Goal: Task Accomplishment & Management: Manage account settings

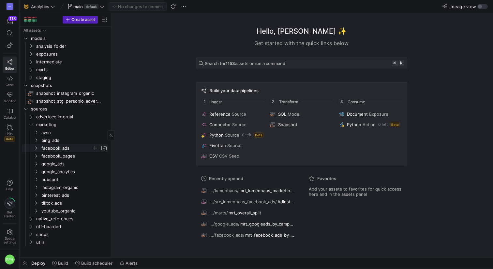
click at [36, 148] on icon "Press SPACE to select this row." at bounding box center [36, 148] width 5 height 4
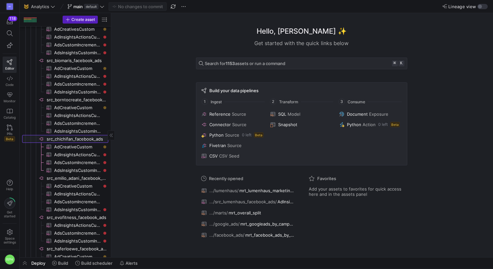
click at [70, 138] on span "src_chichifan_facebook_ads​​​​​​​​" at bounding box center [77, 139] width 61 height 8
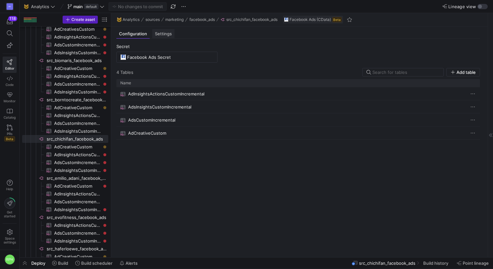
click at [158, 35] on span "Settings" at bounding box center [163, 34] width 17 height 4
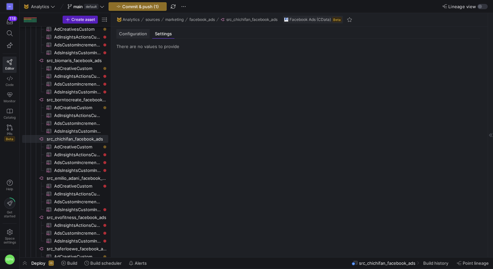
click at [132, 34] on span "Configuration" at bounding box center [133, 34] width 28 height 4
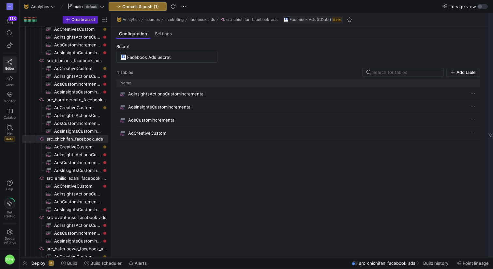
click at [492, 135] on icon at bounding box center [491, 135] width 4 height 4
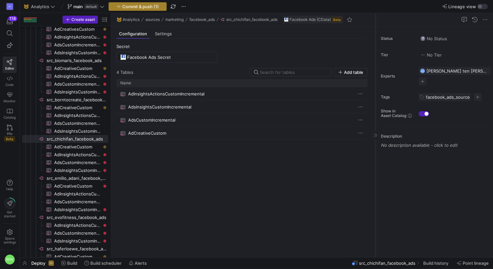
click at [142, 6] on span "Commit & push (1)" at bounding box center [140, 6] width 37 height 5
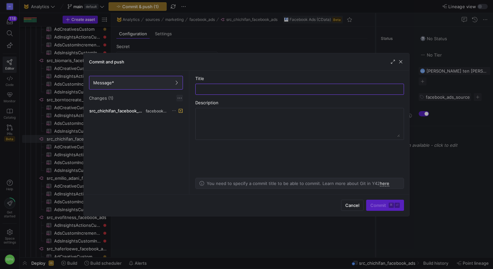
click at [178, 98] on span at bounding box center [180, 98] width 7 height 7
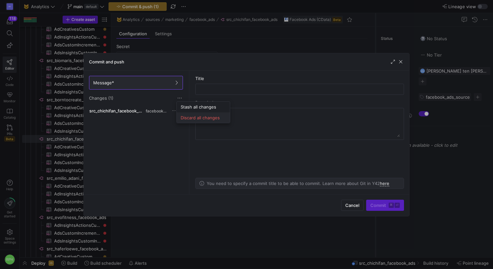
click at [196, 116] on span "Discard all changes" at bounding box center [203, 117] width 45 height 5
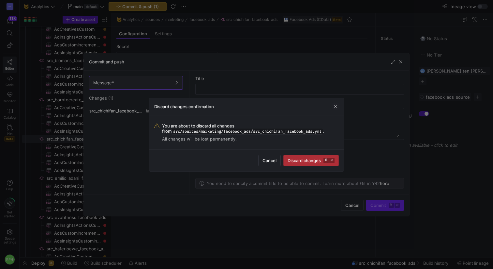
click at [311, 162] on span "Discard changes ⌘ ⏎" at bounding box center [311, 160] width 47 height 5
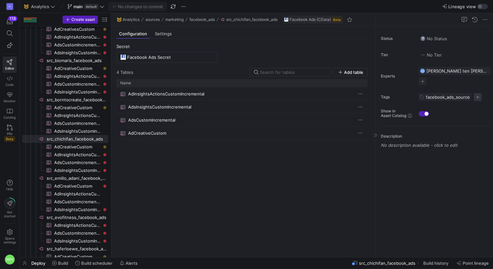
click at [477, 93] on span "button" at bounding box center [478, 97] width 8 height 8
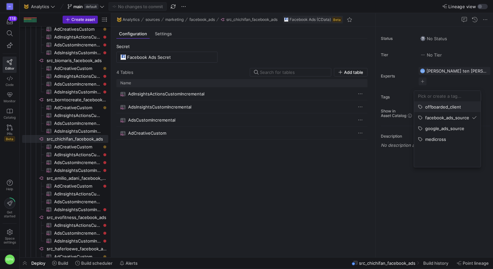
click at [450, 106] on span "offboarded_client" at bounding box center [444, 106] width 36 height 5
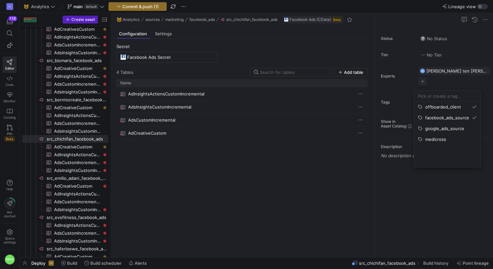
click at [299, 128] on div at bounding box center [246, 134] width 493 height 269
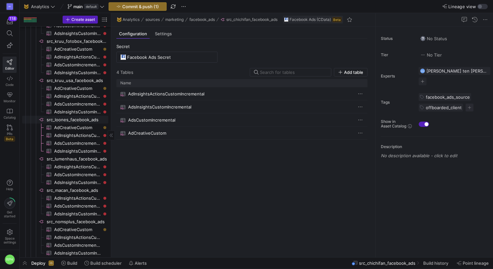
click at [71, 118] on span "src_loones_facebook_ads​​​​​​​​" at bounding box center [77, 120] width 61 height 8
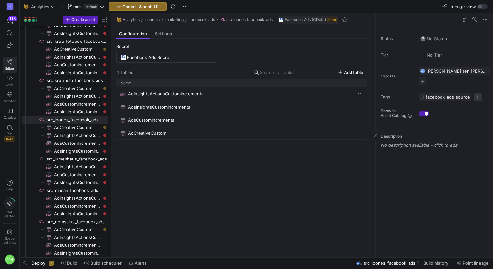
click at [474, 93] on span "button" at bounding box center [478, 97] width 8 height 8
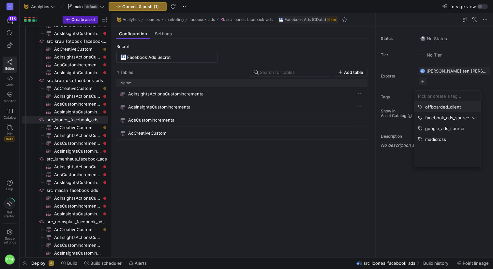
click at [449, 107] on span "offboarded_client" at bounding box center [444, 106] width 36 height 5
click at [148, 186] on div at bounding box center [246, 134] width 493 height 269
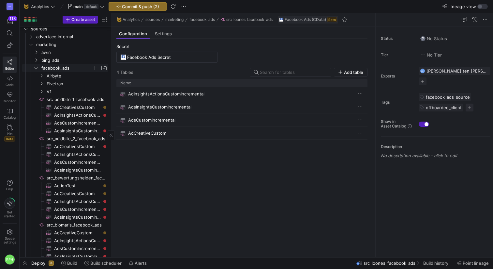
click at [36, 68] on icon "Press SPACE to select this row." at bounding box center [36, 68] width 3 height 2
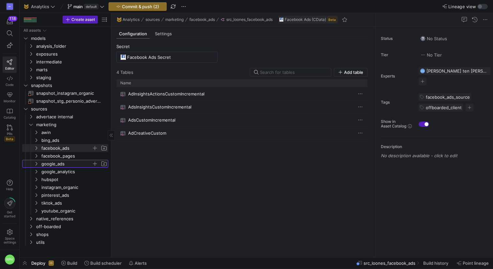
click at [56, 164] on span "google_ads" at bounding box center [66, 164] width 50 height 8
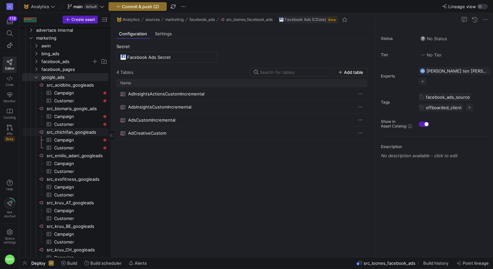
click at [67, 132] on span "src_chichifan_googleads​​​​​​​​" at bounding box center [77, 132] width 61 height 8
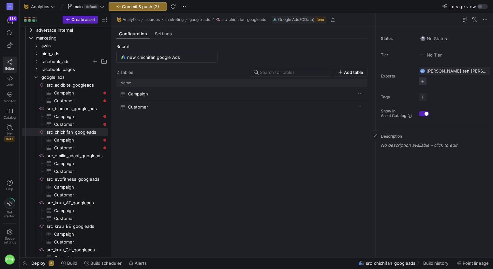
click at [427, 77] on span "button" at bounding box center [423, 81] width 8 height 8
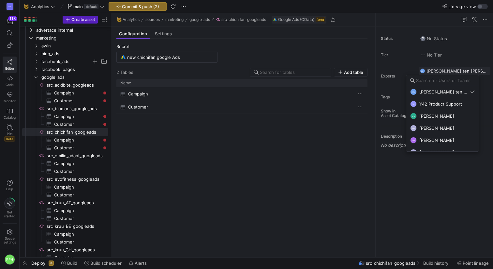
click at [406, 66] on div at bounding box center [246, 134] width 493 height 269
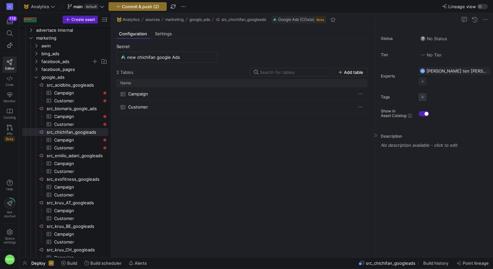
click at [422, 93] on span "button" at bounding box center [423, 97] width 8 height 8
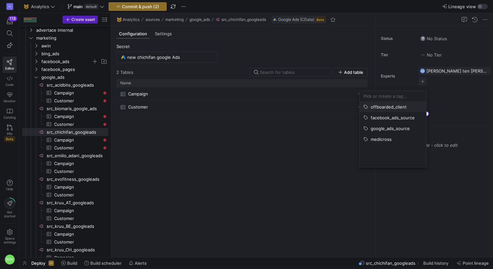
click at [396, 105] on span "offboarded_client" at bounding box center [389, 106] width 36 height 5
click at [265, 128] on div at bounding box center [246, 134] width 493 height 269
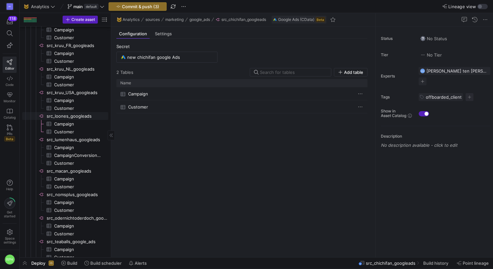
click at [73, 118] on span "src_loones_googleads​​​​​​​​" at bounding box center [77, 116] width 61 height 8
type input "Loones New Google Ads"
click at [422, 93] on span "button" at bounding box center [423, 97] width 8 height 8
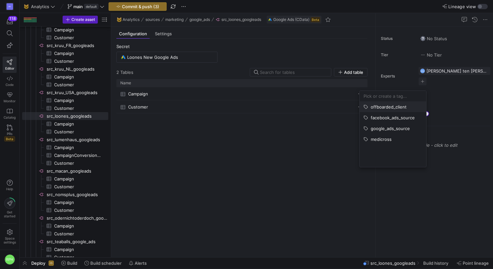
click at [396, 105] on span "offboarded_client" at bounding box center [389, 106] width 36 height 5
click at [402, 78] on div at bounding box center [246, 134] width 493 height 269
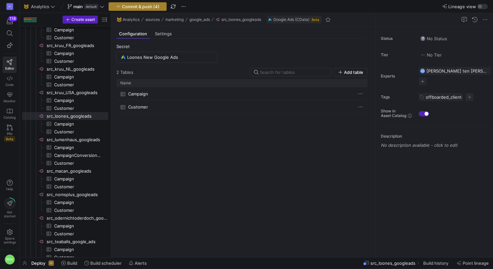
click at [135, 7] on span "Commit & push (4)" at bounding box center [141, 6] width 38 height 5
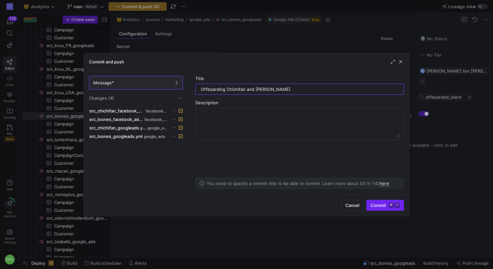
type input "Offboarding Chichifan and [PERSON_NAME]"
click at [378, 208] on span "submit" at bounding box center [385, 205] width 37 height 10
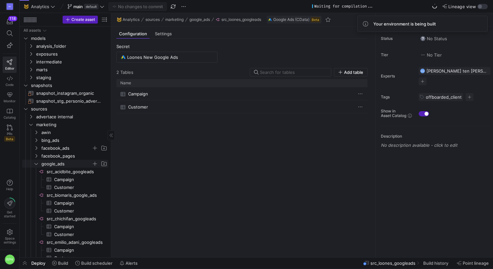
click at [37, 162] on icon "Press SPACE to select this row." at bounding box center [36, 164] width 5 height 4
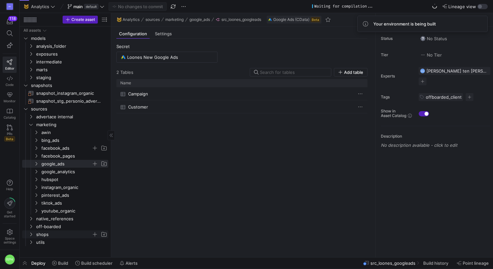
click at [37, 235] on span "shops" at bounding box center [63, 234] width 55 height 8
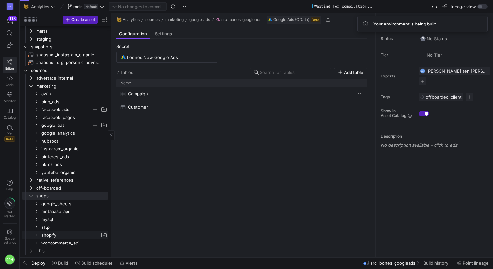
click at [36, 234] on icon "Press SPACE to select this row." at bounding box center [36, 235] width 5 height 4
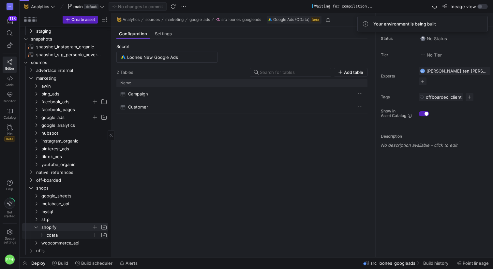
click at [41, 233] on icon "Press SPACE to select this row." at bounding box center [41, 235] width 5 height 4
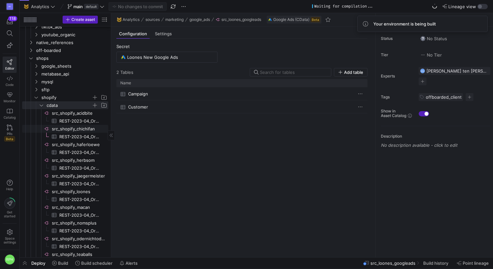
click at [79, 125] on span "src_shopify_chichifan​​​​​​​​" at bounding box center [79, 129] width 55 height 8
click at [422, 93] on span "button" at bounding box center [423, 97] width 8 height 8
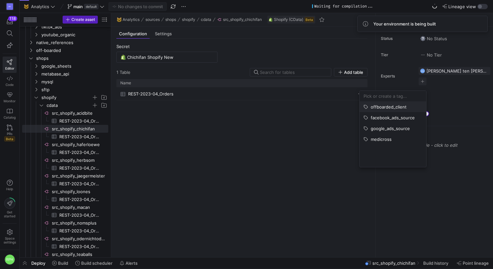
click at [400, 105] on span "offboarded_client" at bounding box center [389, 106] width 36 height 5
click at [319, 120] on div at bounding box center [246, 134] width 493 height 269
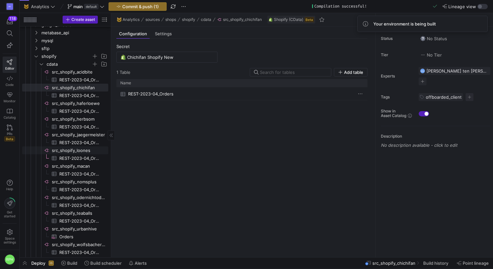
click at [78, 152] on span "src_shopify_loones​​​​​​​​" at bounding box center [79, 151] width 55 height 8
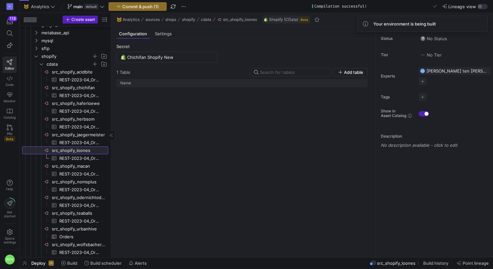
type input "Loones Shopify New Secret"
click at [426, 93] on span "button" at bounding box center [423, 97] width 8 height 8
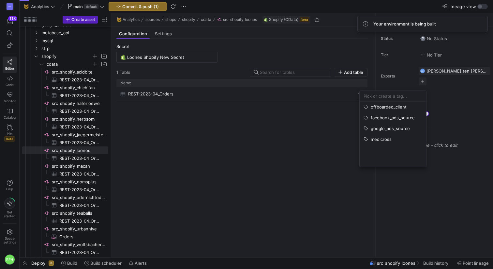
click at [402, 106] on span "offboarded_client" at bounding box center [389, 106] width 36 height 5
click at [130, 11] on div at bounding box center [246, 134] width 493 height 269
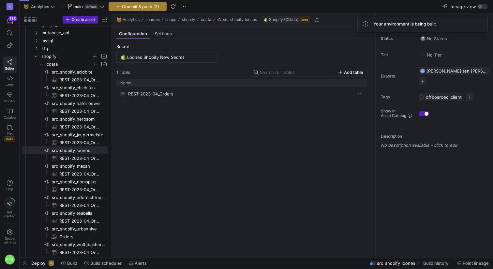
click at [127, 6] on span "Commit & push (2)" at bounding box center [140, 6] width 37 height 5
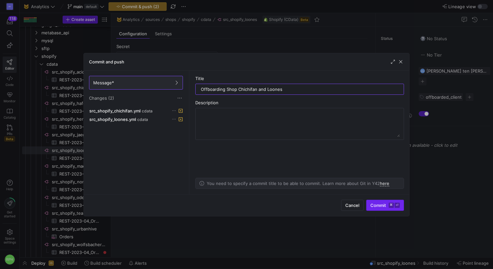
type input "Offboarding Shop Chichifan and Loones"
click at [377, 201] on span "submit" at bounding box center [385, 205] width 37 height 10
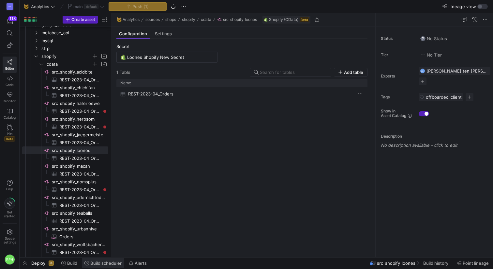
click at [94, 265] on span at bounding box center [103, 262] width 42 height 10
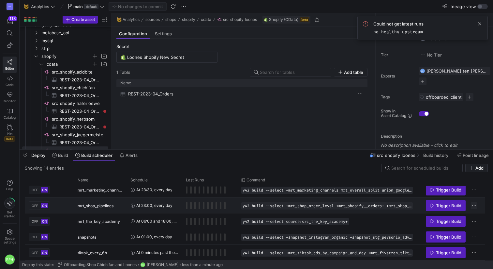
click at [475, 203] on span "Press SPACE to select this row." at bounding box center [474, 205] width 7 height 7
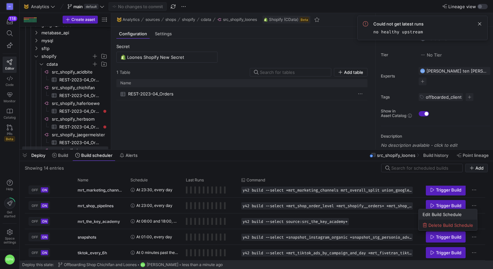
click at [444, 214] on span "Edit Build Schedule" at bounding box center [442, 213] width 39 height 5
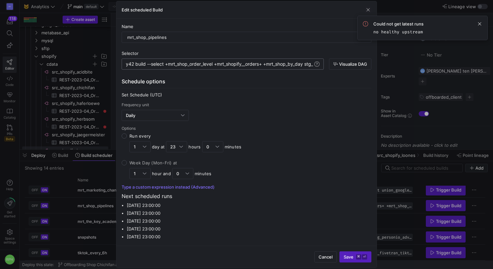
click at [368, 7] on span "button" at bounding box center [368, 10] width 7 height 7
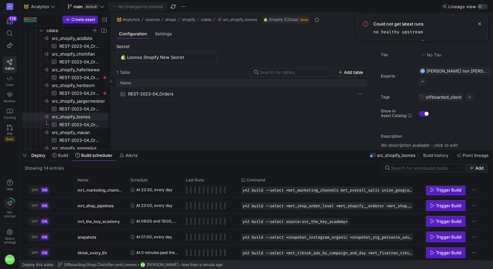
scroll to position [256, 0]
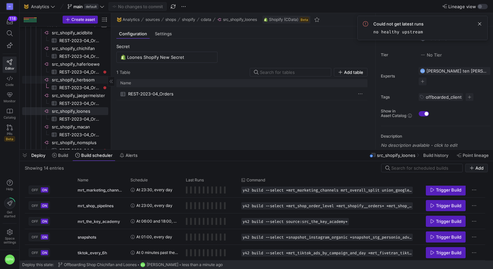
click at [85, 79] on span "src_shopify_herbsom​​​​​​​​" at bounding box center [79, 80] width 55 height 8
click at [423, 93] on span "button" at bounding box center [423, 97] width 8 height 8
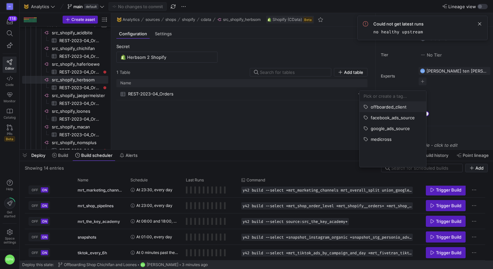
click at [394, 106] on span "offboarded_client" at bounding box center [389, 106] width 36 height 5
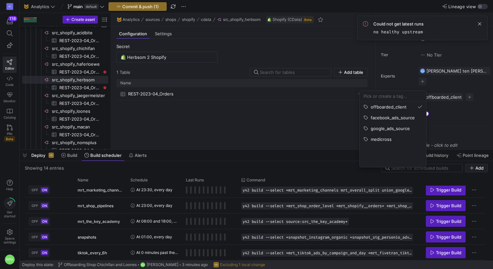
click at [343, 114] on div at bounding box center [246, 134] width 493 height 269
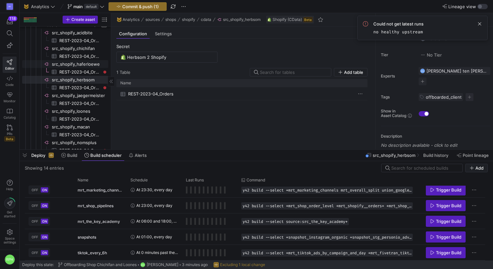
click at [78, 61] on span "src_shopify_haferloewe​​​​​​​​" at bounding box center [79, 64] width 55 height 8
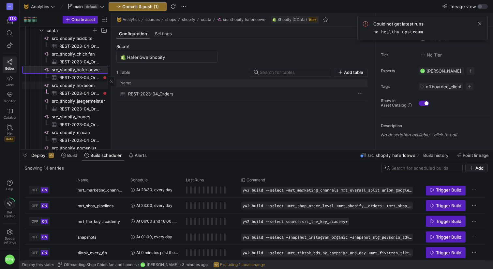
scroll to position [255, 0]
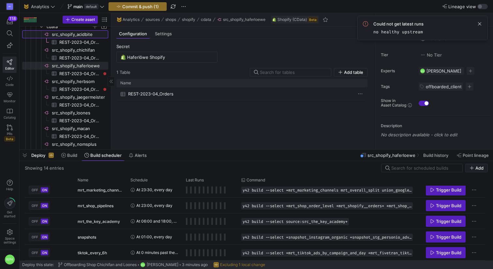
click at [82, 34] on span "src_shopify_acidbite​​​​​​​​" at bounding box center [79, 35] width 55 height 8
type input "Acidbite Shopify New"
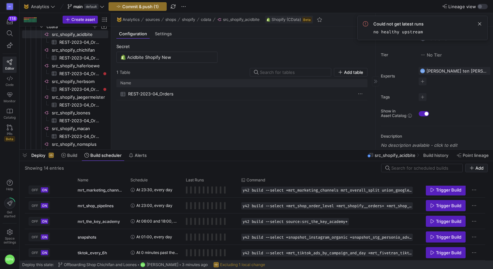
click at [418, 93] on div "Tags No tags" at bounding box center [436, 97] width 110 height 8
click at [422, 93] on span "button" at bounding box center [423, 97] width 8 height 8
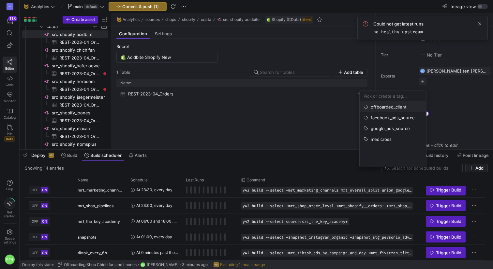
click at [397, 105] on span "offboarded_client" at bounding box center [389, 106] width 36 height 5
click at [128, 6] on div at bounding box center [246, 134] width 493 height 269
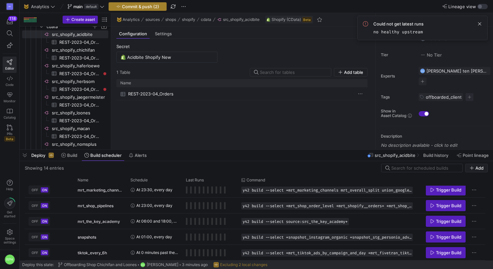
click at [145, 3] on span "button" at bounding box center [137, 7] width 57 height 8
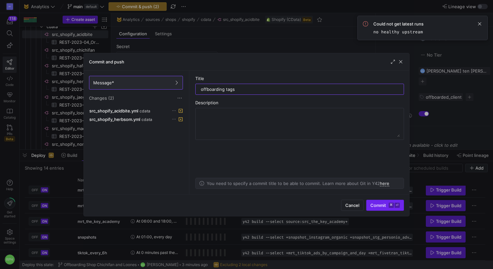
type input "offboarding tags"
click at [380, 206] on span "Commit ⌘ ⏎" at bounding box center [385, 204] width 29 height 5
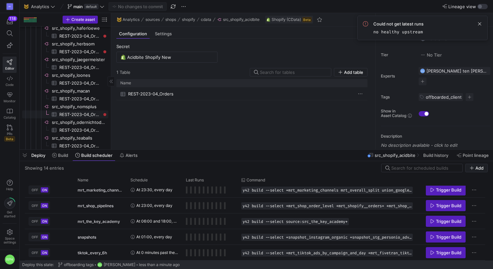
scroll to position [293, 0]
click at [78, 105] on span "src_shopify_nomsplus​​​​​​​​" at bounding box center [79, 105] width 55 height 8
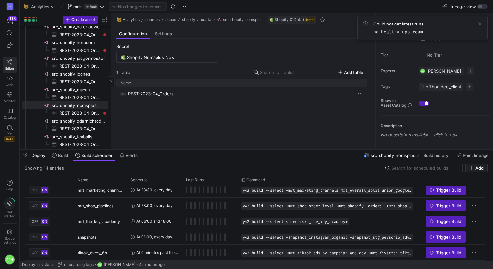
click at [81, 87] on span "src_shopify_macan​​​​​​​​" at bounding box center [79, 90] width 55 height 8
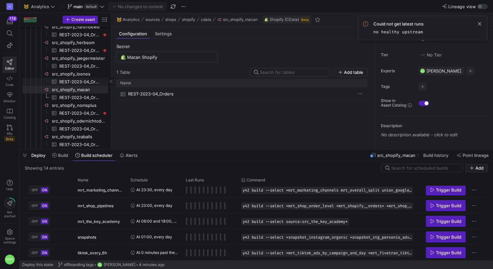
click at [81, 72] on span "src_shopify_loones​​​​​​​​" at bounding box center [79, 74] width 55 height 8
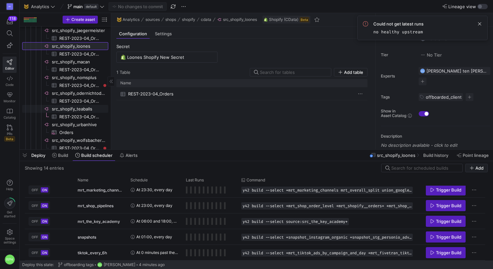
scroll to position [327, 0]
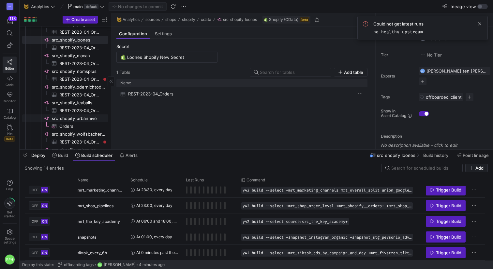
click at [77, 119] on span "src_shopify_urbanhive​​​​​​​​" at bounding box center [79, 119] width 55 height 8
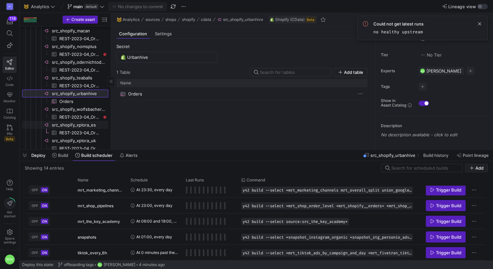
scroll to position [357, 0]
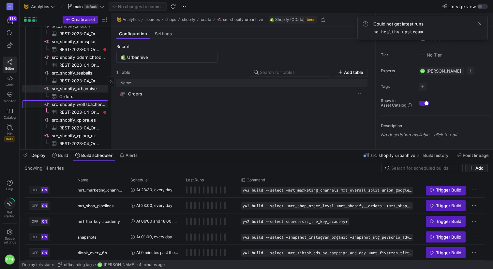
click at [85, 104] on span "src_shopify_wolfsbacher_natur​​​​​​​​" at bounding box center [79, 105] width 55 height 8
type input "Shopify Wolfsbacher Natur New"
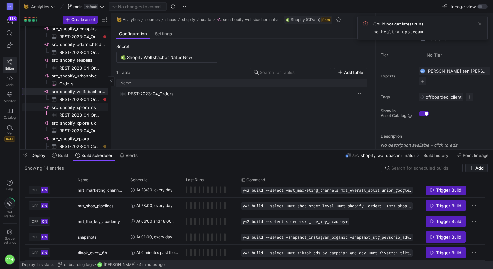
scroll to position [382, 0]
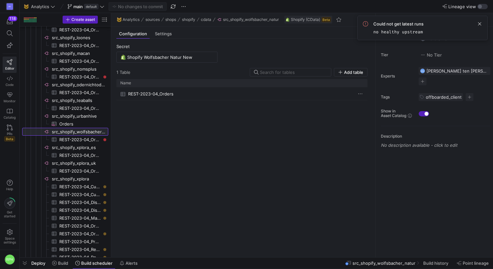
drag, startPoint x: 167, startPoint y: 149, endPoint x: 162, endPoint y: 268, distance: 119.2
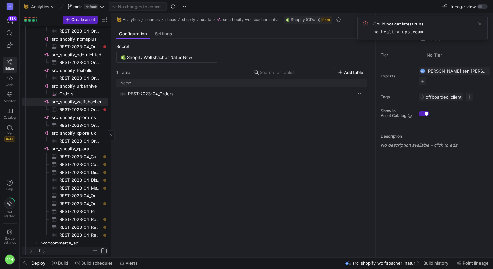
click at [30, 250] on icon "Press SPACE to select this row." at bounding box center [31, 250] width 5 height 4
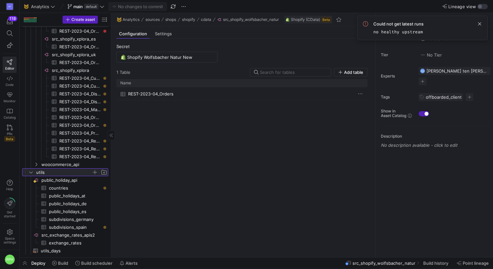
click at [30, 171] on icon at bounding box center [31, 172] width 5 height 4
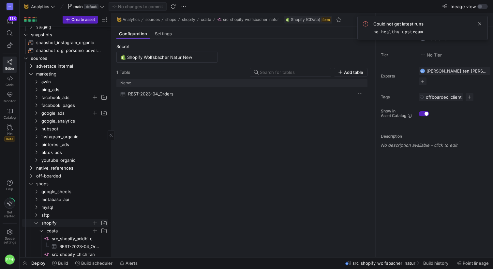
click at [37, 223] on icon "Press SPACE to select this row." at bounding box center [36, 223] width 5 height 4
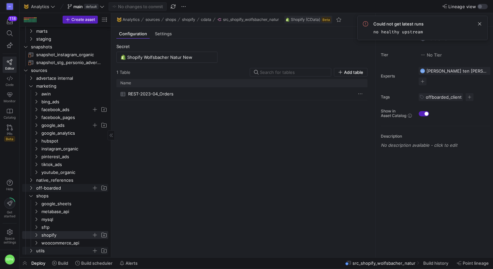
click at [33, 187] on icon "Press SPACE to select this row." at bounding box center [31, 188] width 5 height 4
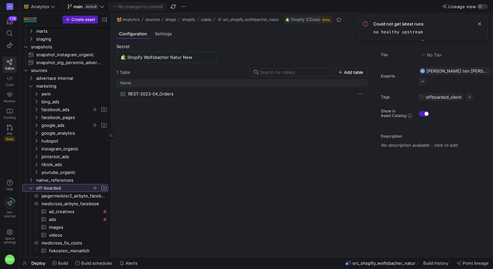
click at [33, 187] on icon at bounding box center [31, 188] width 5 height 4
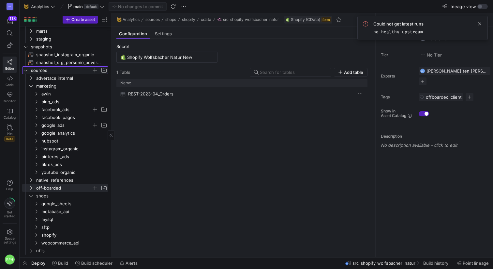
click at [26, 72] on y42-icon "Press SPACE to select this row." at bounding box center [25, 70] width 5 height 5
